Goal: Task Accomplishment & Management: Manage account settings

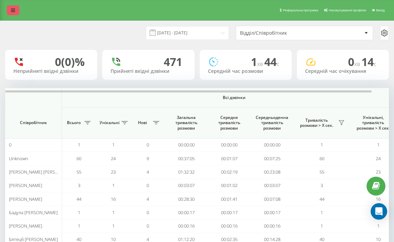
click at [13, 11] on icon at bounding box center [13, 10] width 4 height 5
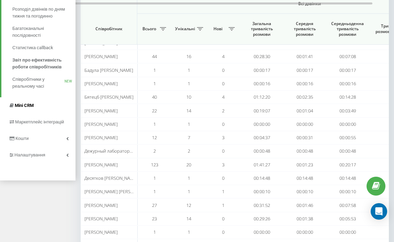
scroll to position [177, 0]
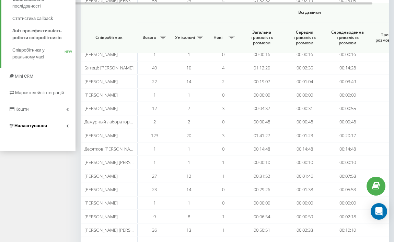
click at [67, 127] on icon at bounding box center [67, 125] width 2 height 3
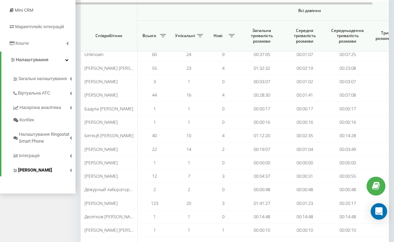
scroll to position [111, 0]
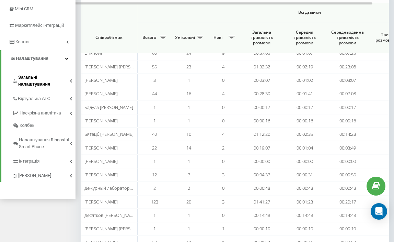
click at [71, 79] on icon at bounding box center [71, 80] width 2 height 3
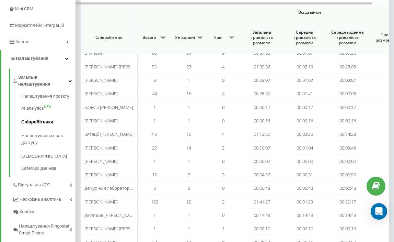
click at [43, 115] on link "Співробітники" at bounding box center [48, 122] width 54 height 14
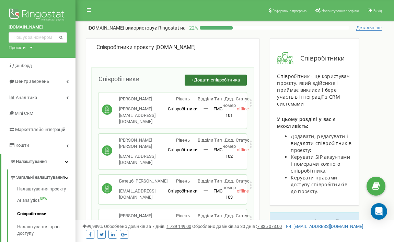
click at [197, 81] on span "Додати співробітника" at bounding box center [217, 79] width 46 height 5
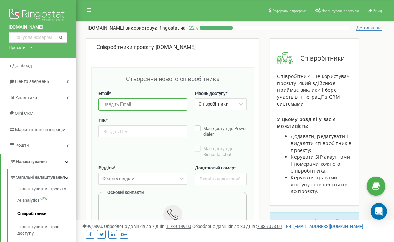
click at [143, 101] on input "email" at bounding box center [143, 104] width 89 height 12
click at [158, 88] on div "Створення нового співробітника" at bounding box center [173, 82] width 148 height 16
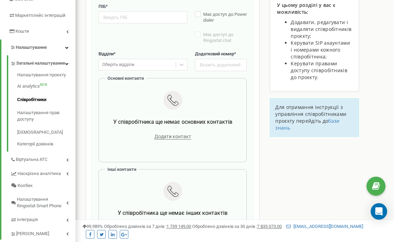
scroll to position [109, 0]
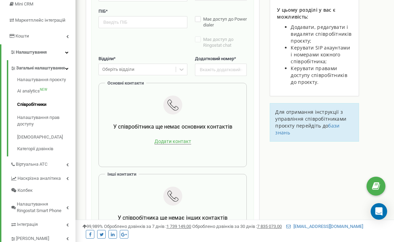
click at [171, 143] on span "Додати контакт" at bounding box center [172, 141] width 37 height 6
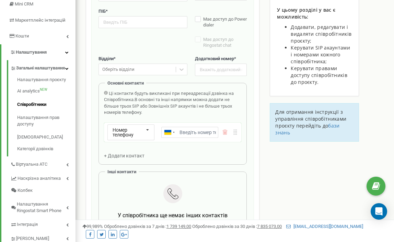
click at [175, 71] on div "Оберіть відділи" at bounding box center [137, 69] width 77 height 11
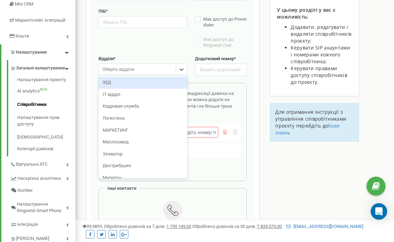
click at [175, 56] on label "Відділи *" at bounding box center [143, 59] width 89 height 7
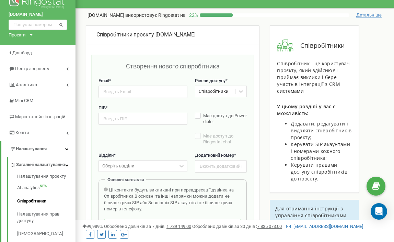
scroll to position [0, 0]
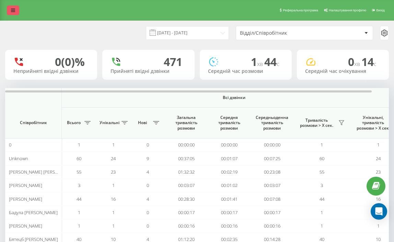
click at [9, 10] on link at bounding box center [13, 10] width 12 height 10
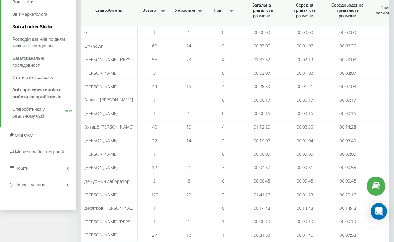
scroll to position [130, 0]
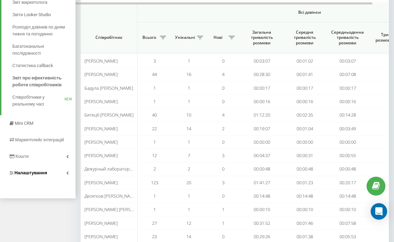
click at [62, 174] on link "Налаштування" at bounding box center [38, 172] width 76 height 16
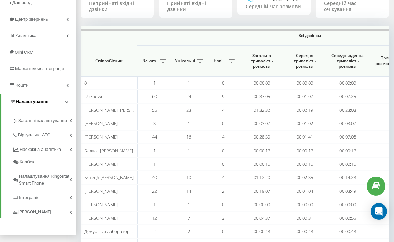
scroll to position [68, 0]
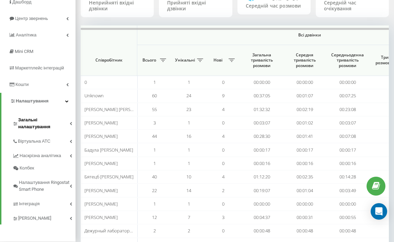
click at [70, 123] on link "Загальні налаштування" at bounding box center [43, 122] width 63 height 21
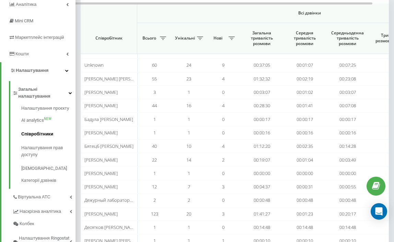
scroll to position [100, 0]
click at [72, 190] on link "Віртуальна АТС" at bounding box center [43, 195] width 63 height 14
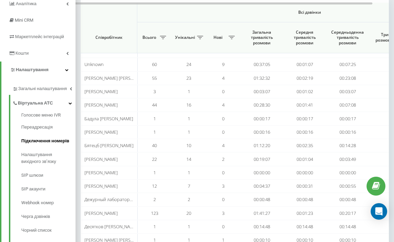
click at [57, 144] on span "Підключення номерів" at bounding box center [45, 140] width 48 height 7
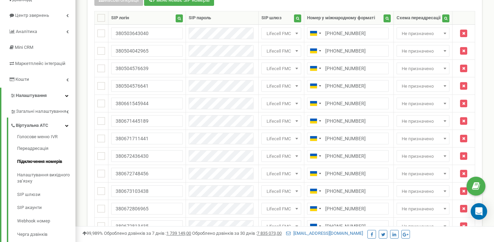
scroll to position [53, 0]
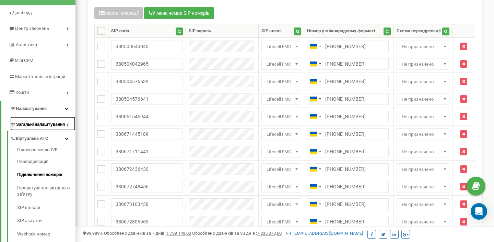
click at [67, 123] on link "Загальні налаштування" at bounding box center [42, 123] width 65 height 14
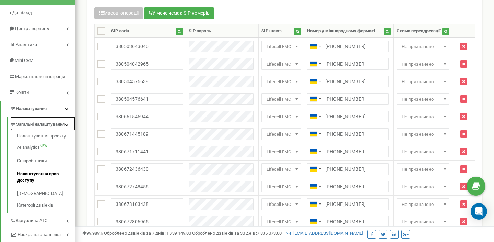
scroll to position [54, 0]
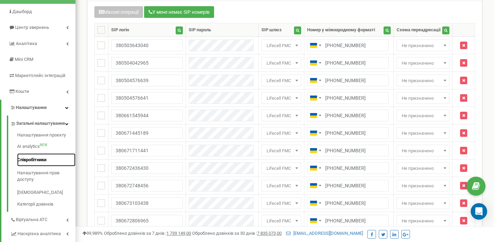
click at [37, 164] on link "Співробітники" at bounding box center [46, 159] width 58 height 13
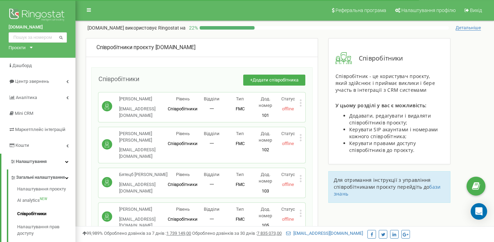
scroll to position [205, 0]
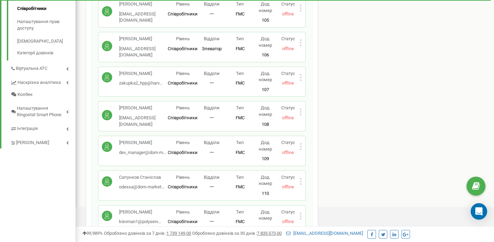
click at [304, 106] on div "[PERSON_NAME] [EMAIL_ADDRESS][DOMAIN_NAME] Рівень Співробітники Відділи 一 Тип F…" at bounding box center [202, 116] width 207 height 30
click at [300, 108] on icon at bounding box center [301, 111] width 2 height 7
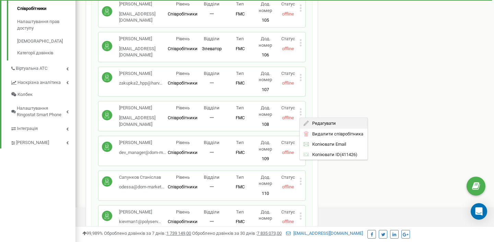
click at [302, 118] on div "Редагувати" at bounding box center [334, 123] width 68 height 11
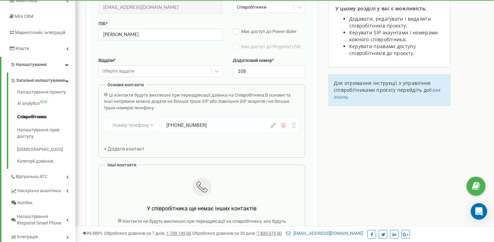
scroll to position [119, 0]
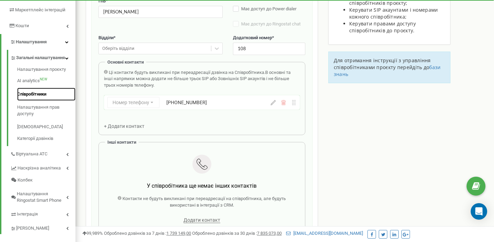
click at [47, 100] on link "Співробітники" at bounding box center [46, 94] width 58 height 13
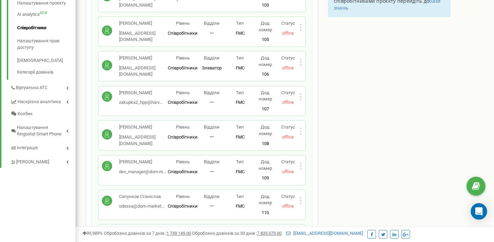
scroll to position [1402, 0]
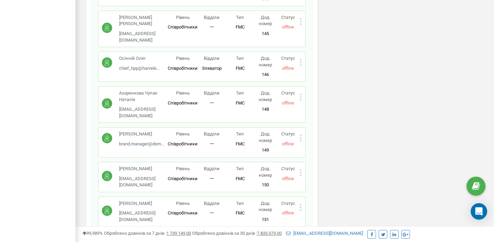
click at [300, 137] on icon at bounding box center [301, 138] width 2 height 2
click at [307, 144] on div "Редагувати" at bounding box center [334, 149] width 68 height 11
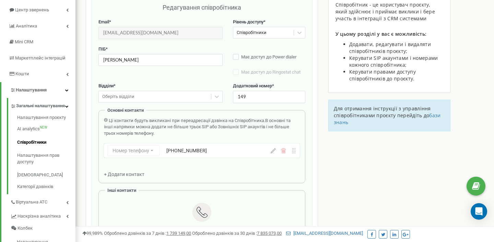
scroll to position [69, 0]
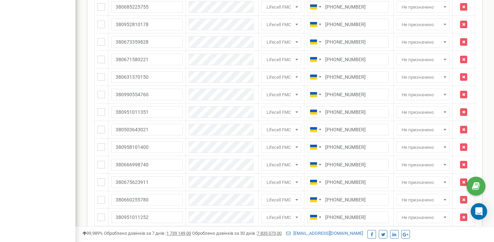
scroll to position [798, 0]
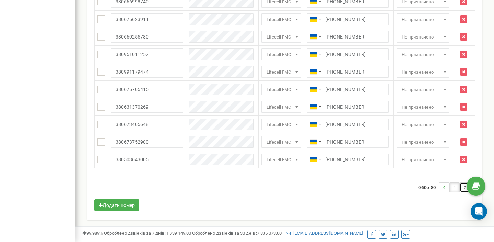
click at [464, 190] on link "2" at bounding box center [465, 187] width 10 height 10
click at [463, 188] on link "2" at bounding box center [465, 187] width 10 height 10
click at [455, 188] on li "1" at bounding box center [455, 187] width 10 height 10
click at [464, 188] on link "2" at bounding box center [465, 187] width 10 height 10
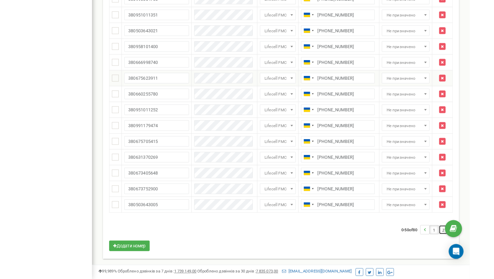
scroll to position [761, 0]
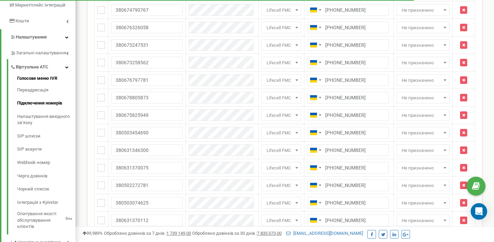
scroll to position [119, 0]
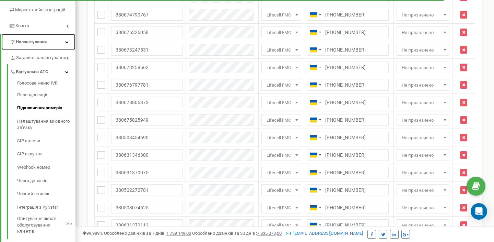
click at [67, 44] on link "Налаштування" at bounding box center [38, 42] width 74 height 16
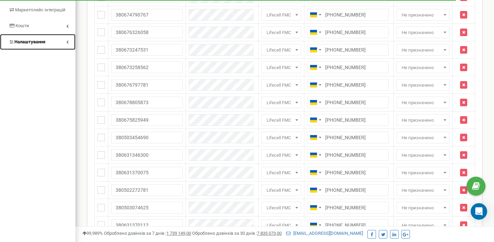
click at [65, 42] on link "Налаштування" at bounding box center [38, 42] width 76 height 16
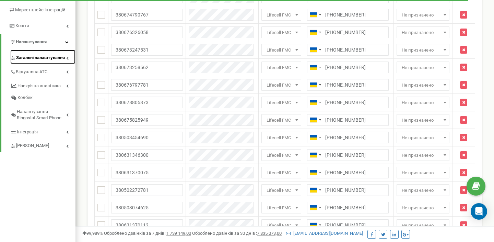
click at [66, 59] on icon at bounding box center [67, 57] width 2 height 3
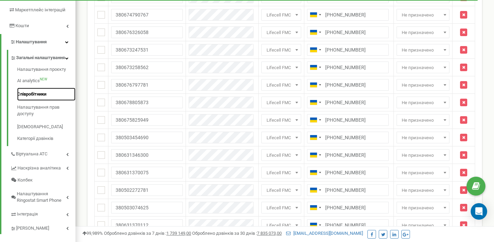
click at [33, 101] on link "Співробітники" at bounding box center [46, 94] width 58 height 13
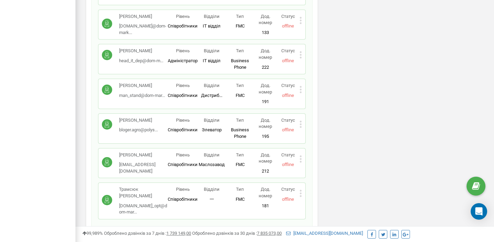
scroll to position [2534, 0]
